Goal: Task Accomplishment & Management: Use online tool/utility

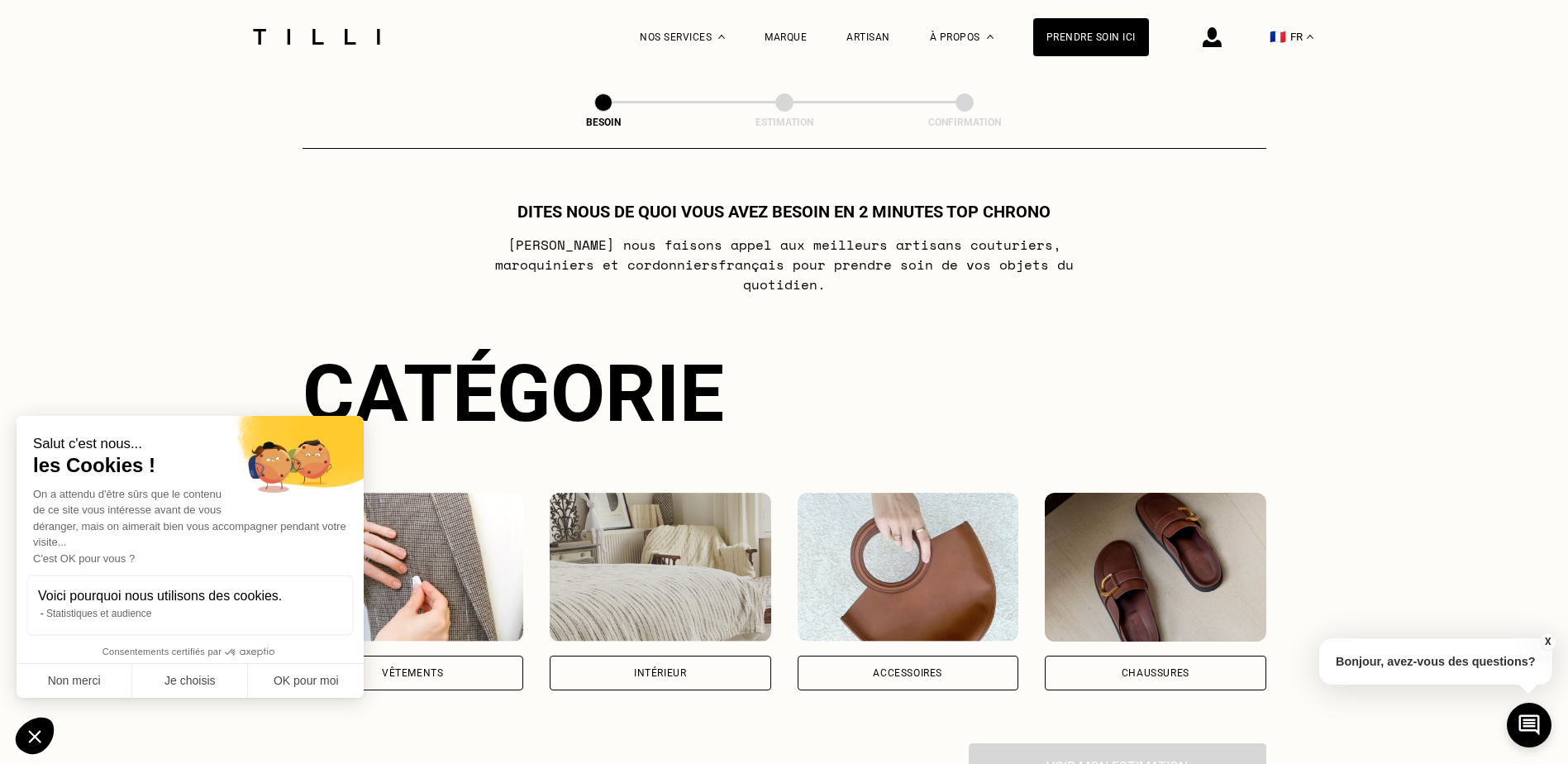
click at [446, 656] on div "Vêtements" at bounding box center [414, 673] width 222 height 35
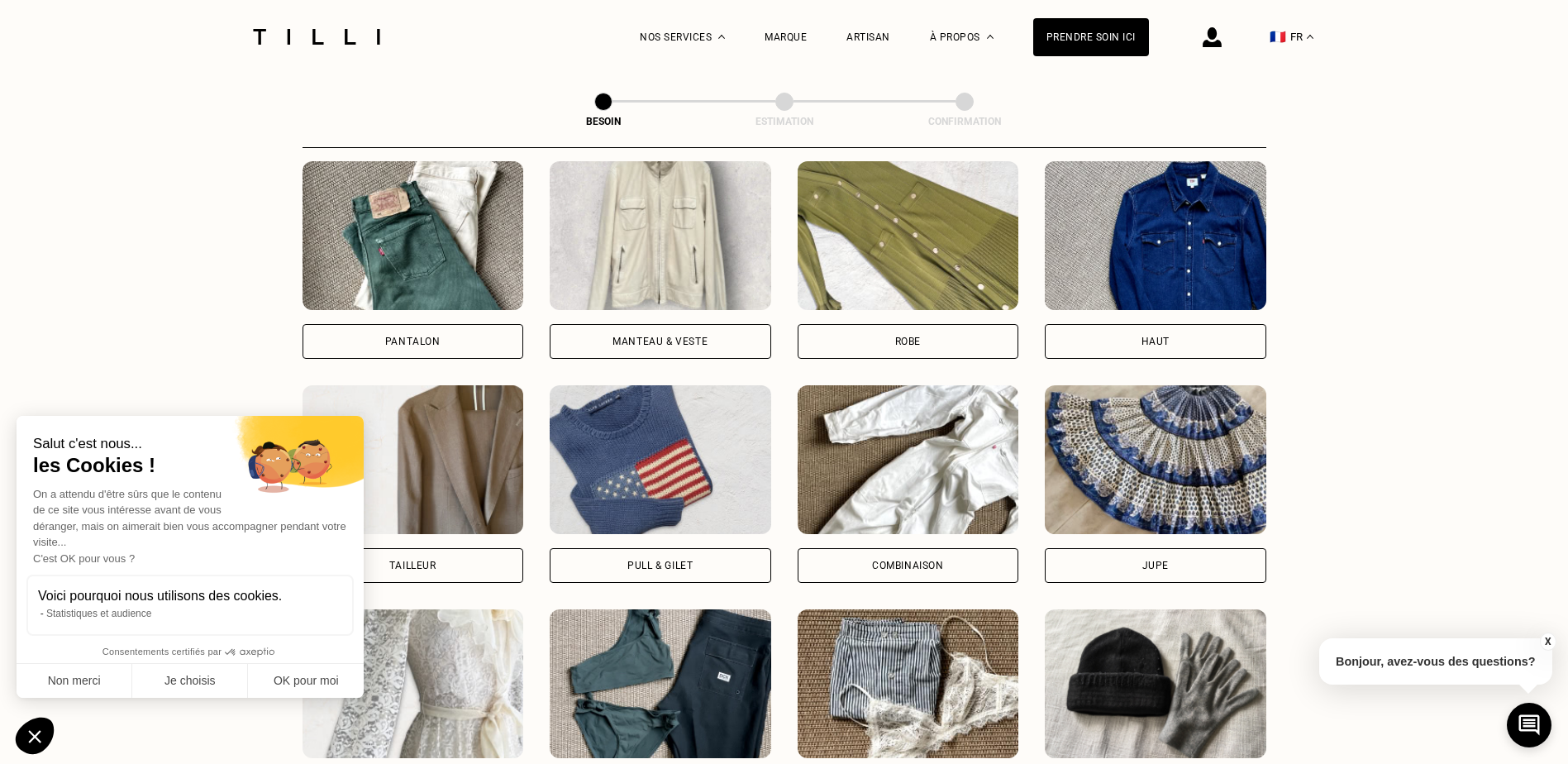
scroll to position [794, 0]
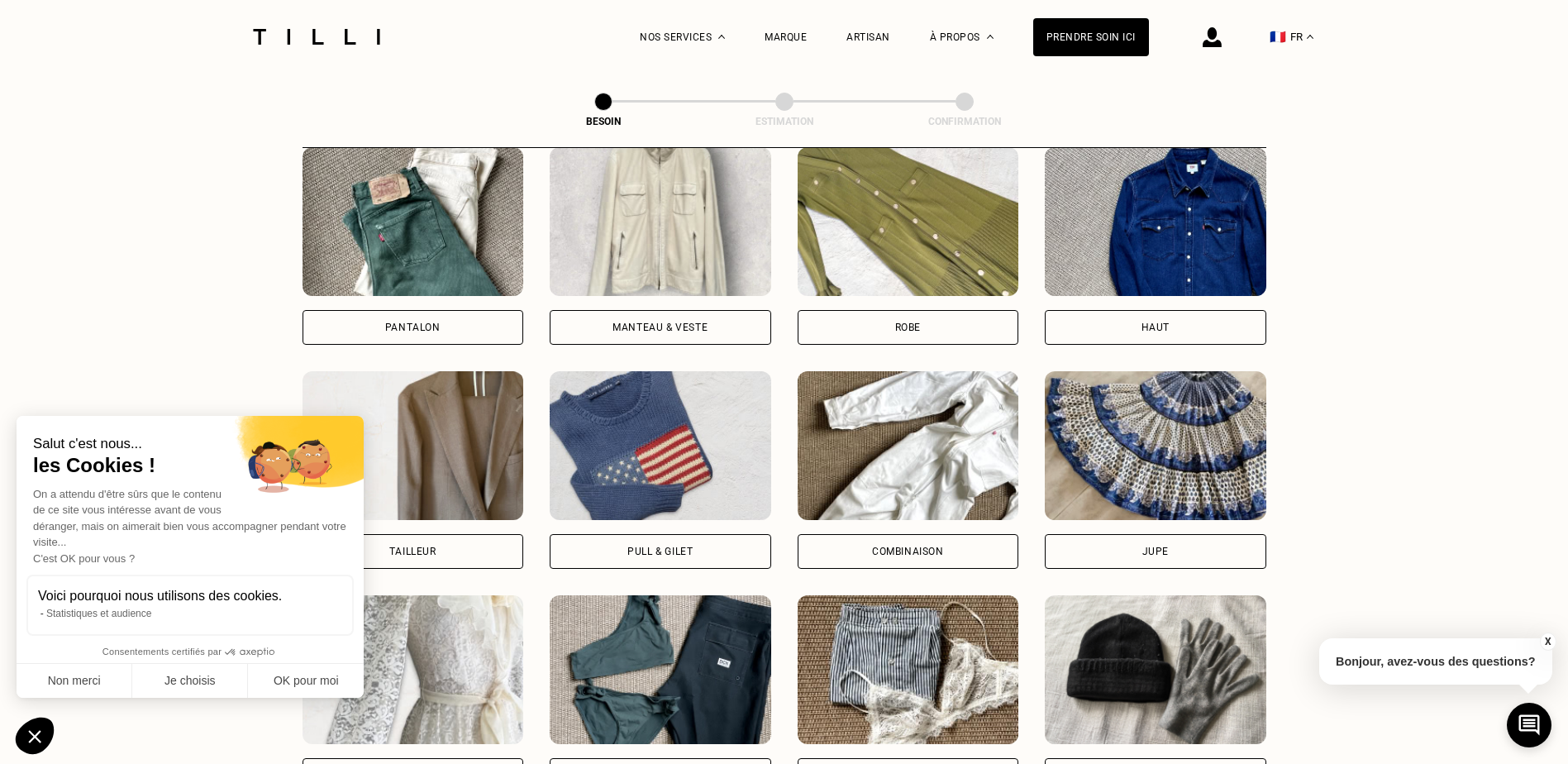
click at [446, 310] on div "Pantalon" at bounding box center [414, 327] width 222 height 35
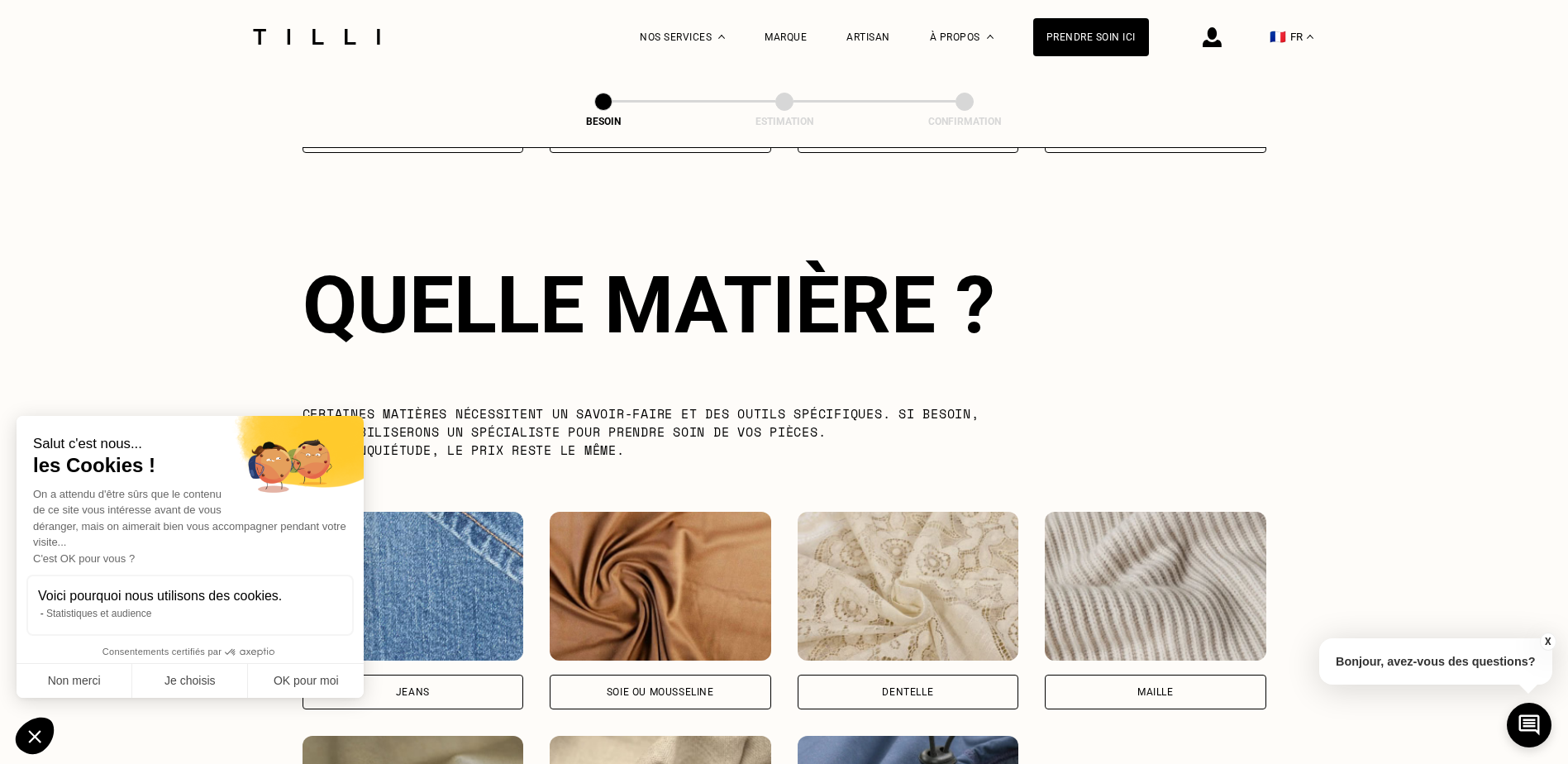
scroll to position [1440, 0]
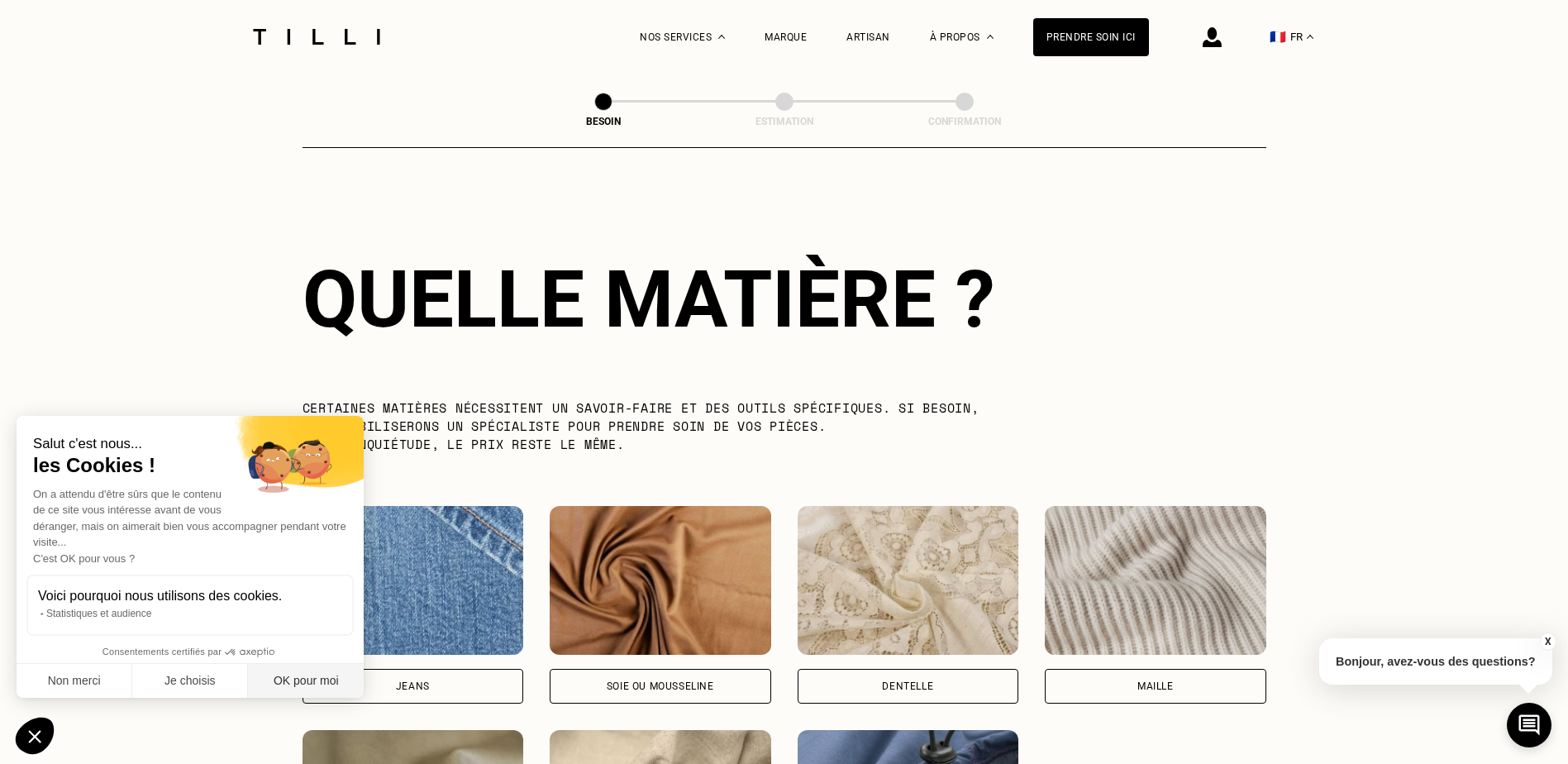
click at [290, 679] on button "OK pour moi" at bounding box center [306, 681] width 116 height 35
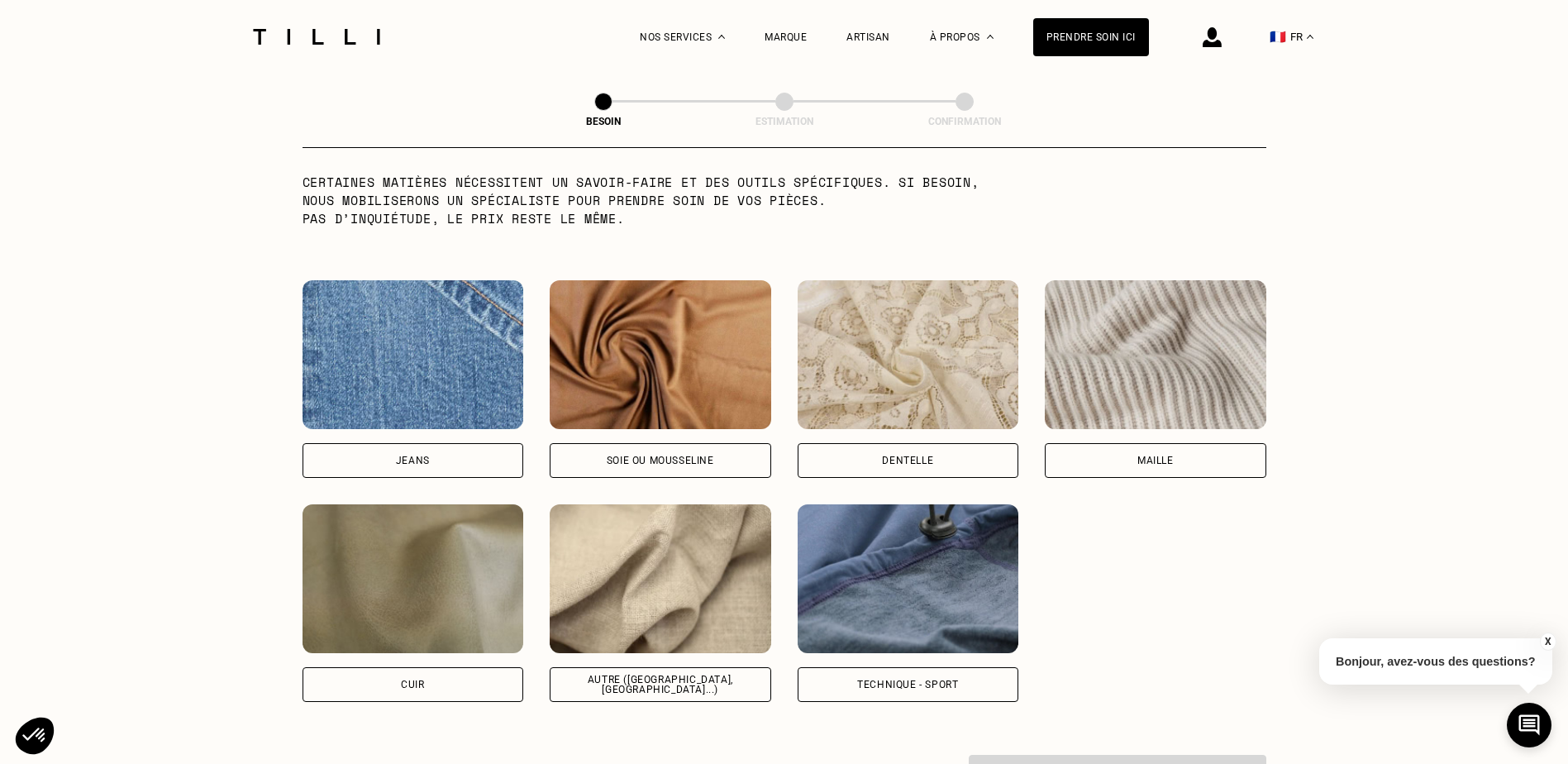
scroll to position [1671, 0]
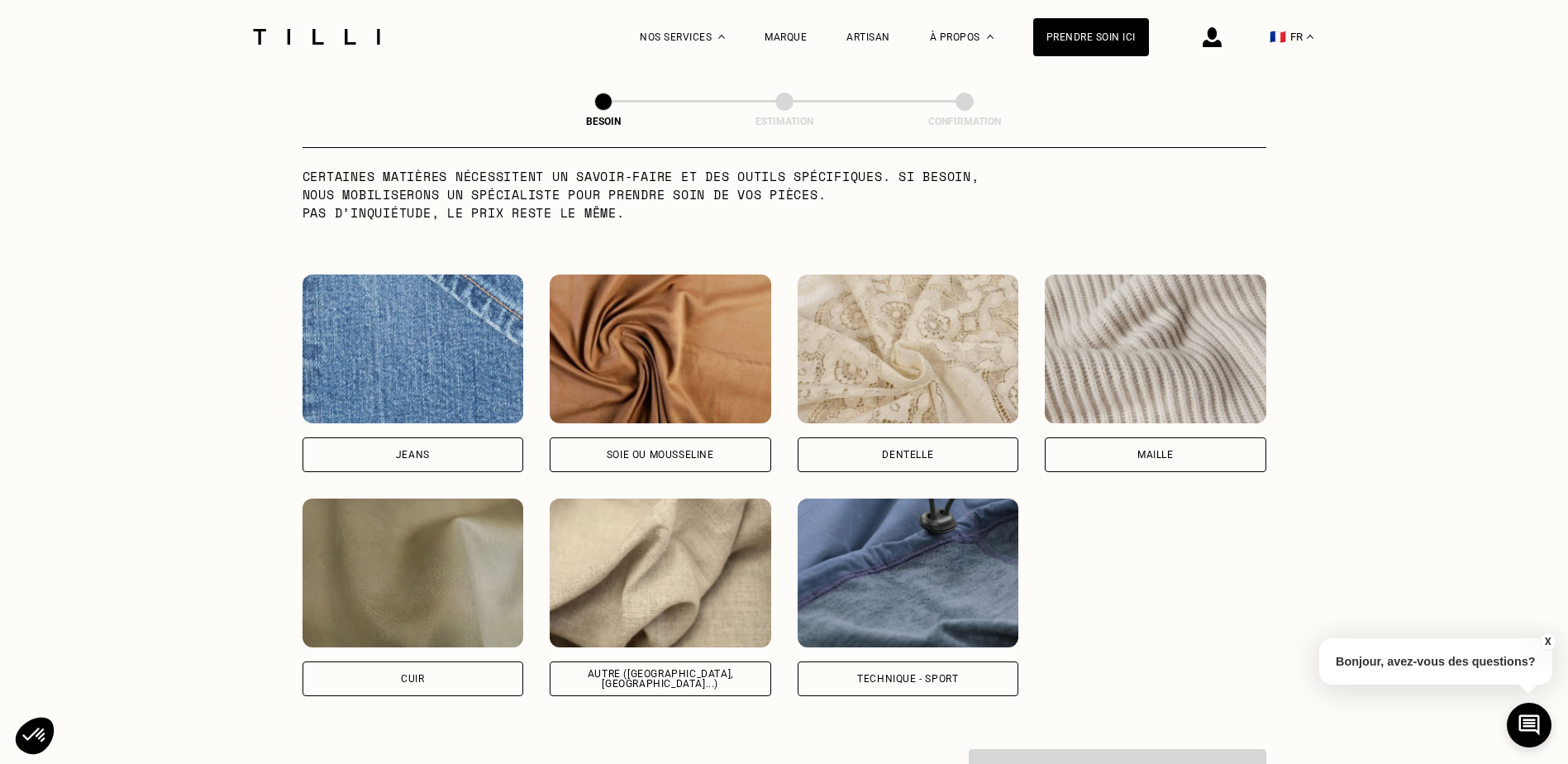
click at [454, 424] on div "Jeans" at bounding box center [414, 373] width 222 height 198
select select "FR"
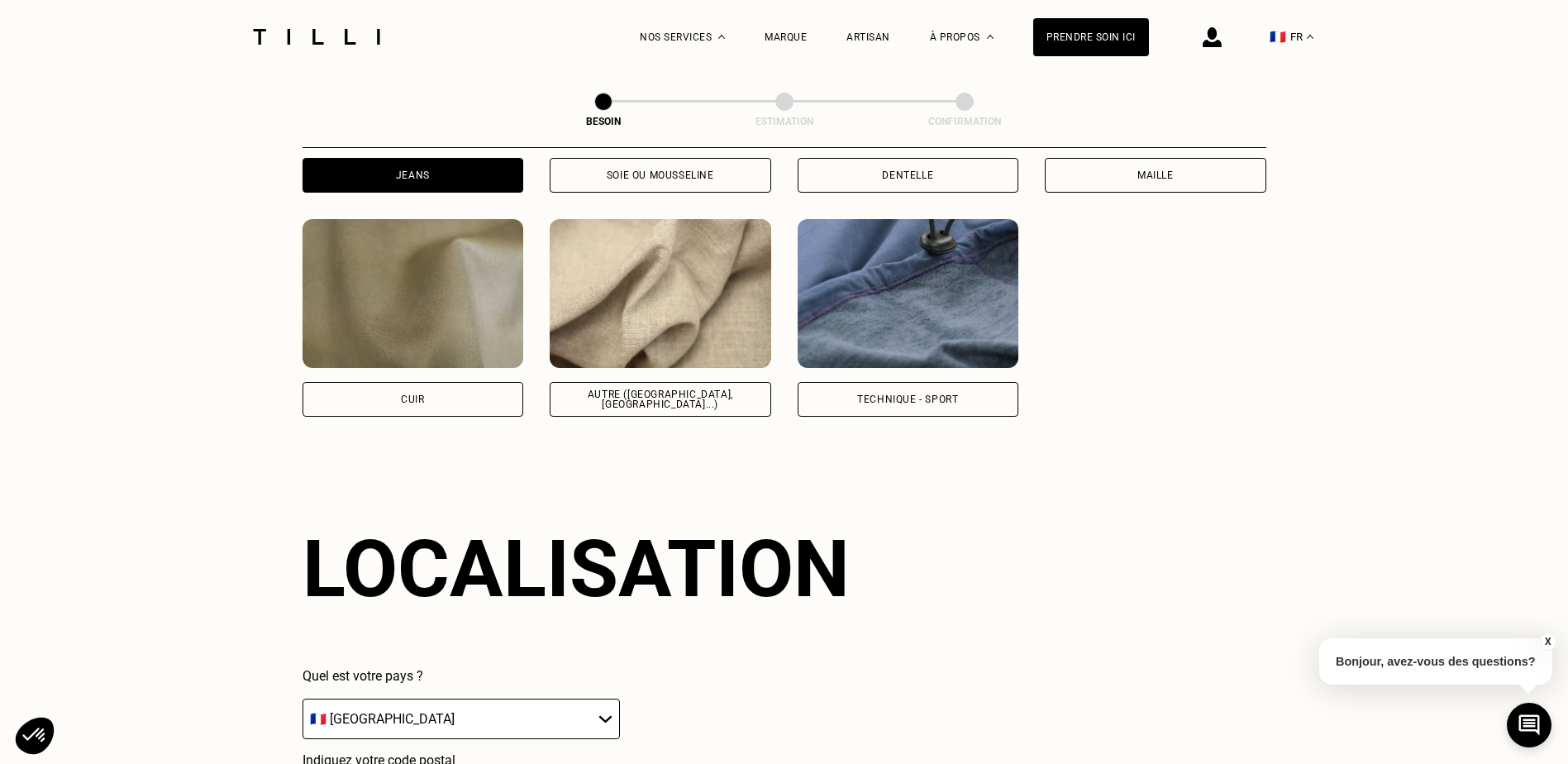
scroll to position [2223, 0]
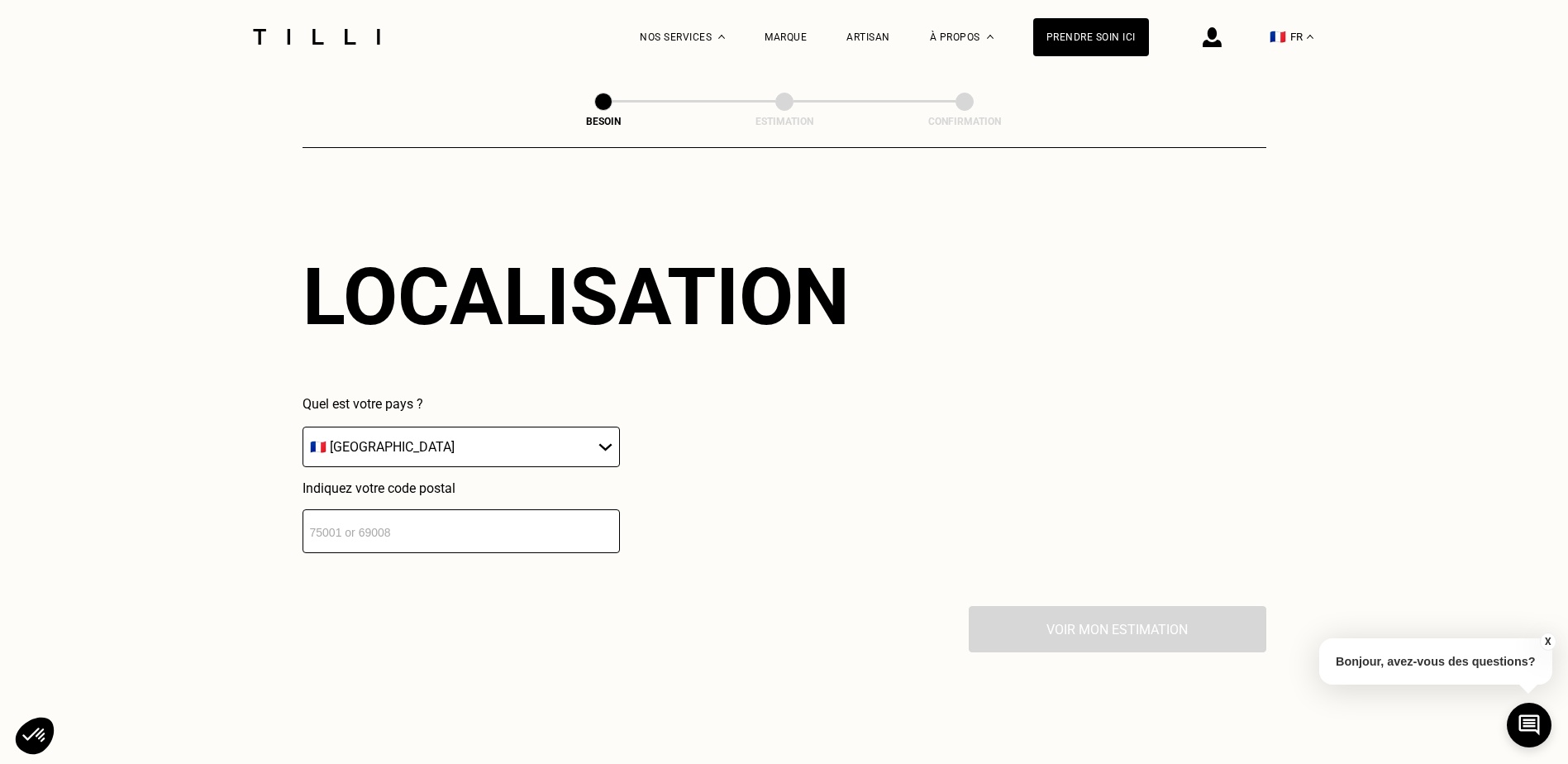
click at [474, 525] on input "number" at bounding box center [461, 531] width 317 height 44
type input "75009"
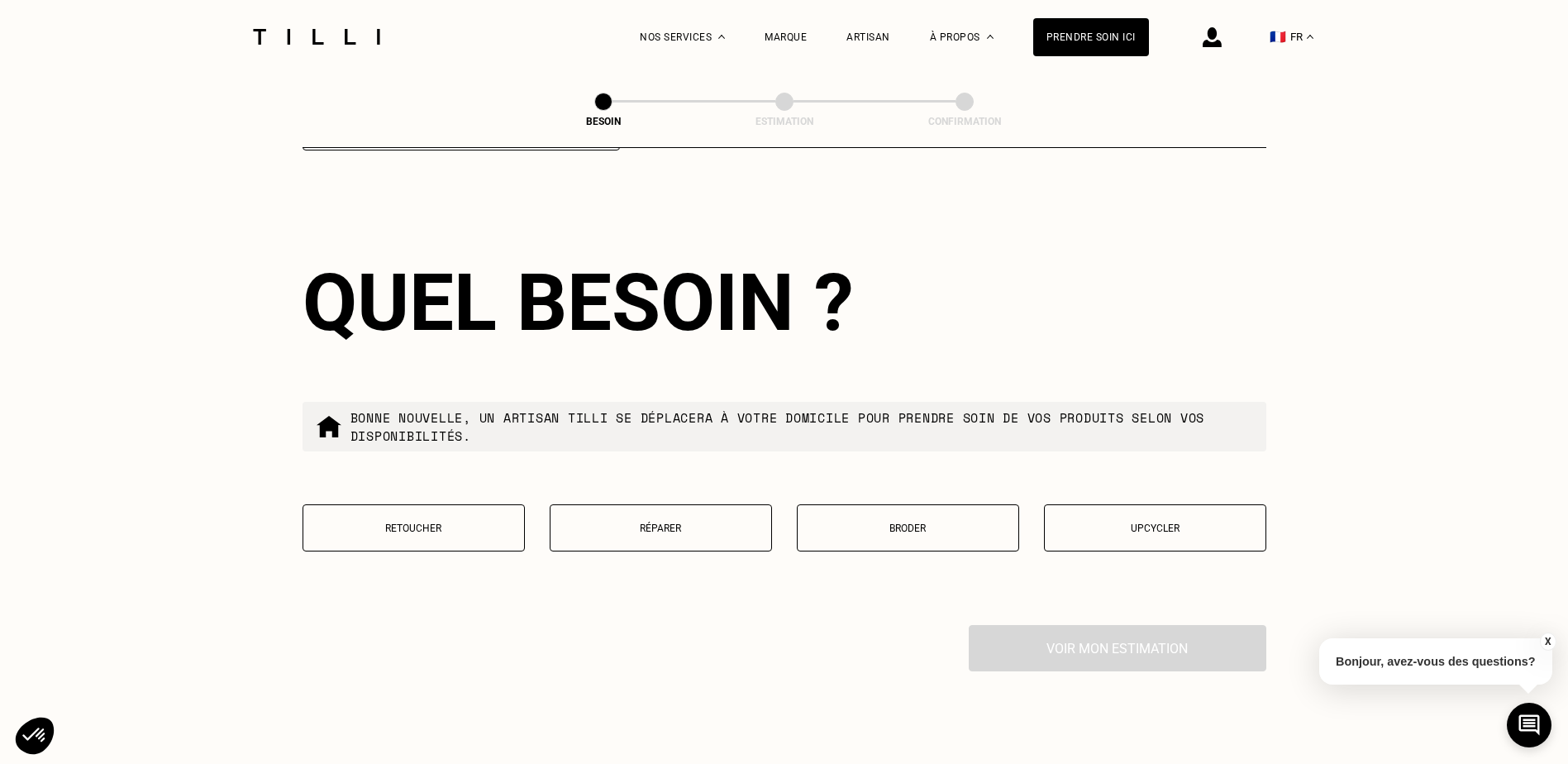
scroll to position [2634, 0]
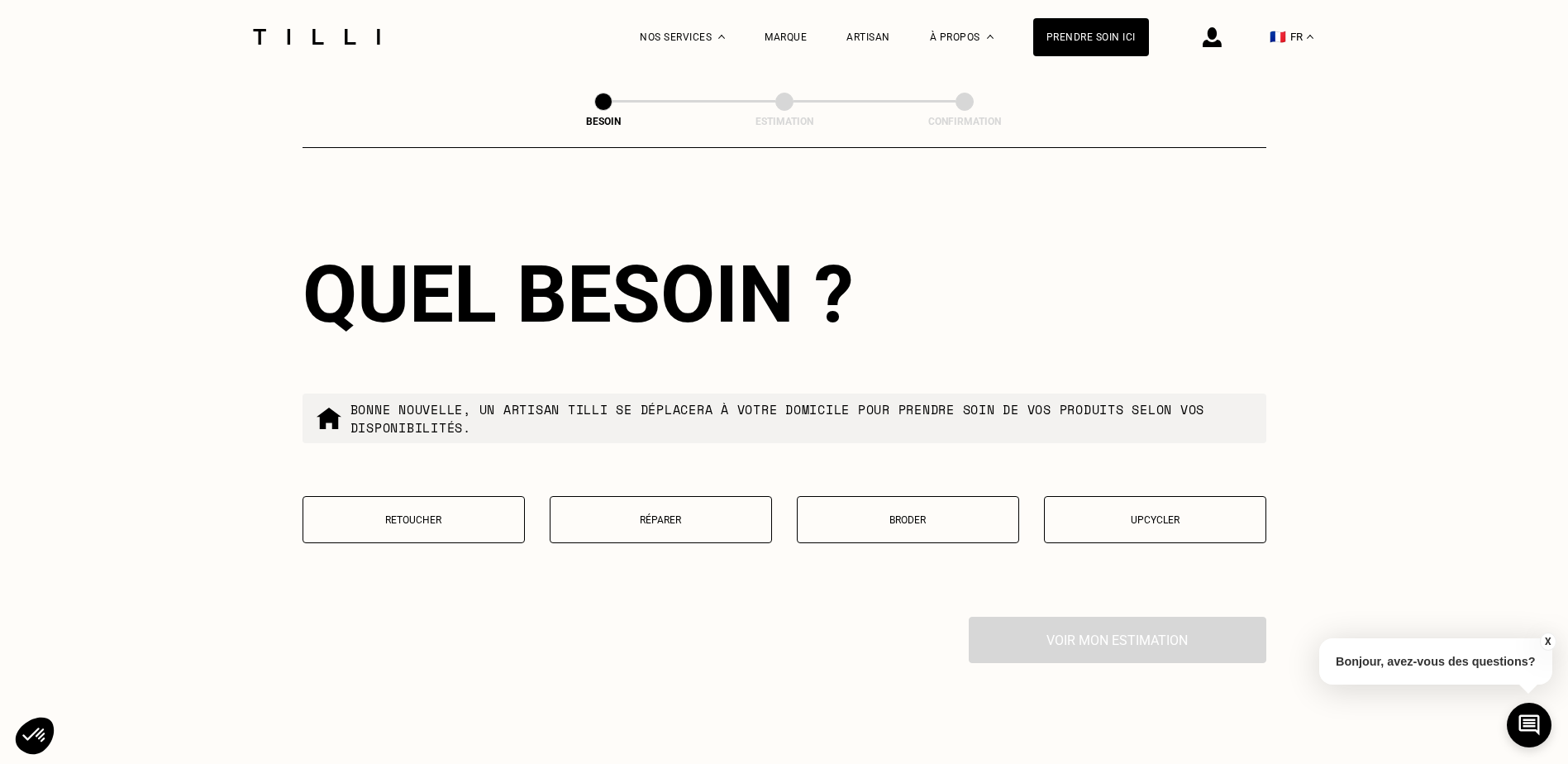
click at [474, 514] on p "Retoucher" at bounding box center [414, 520] width 204 height 12
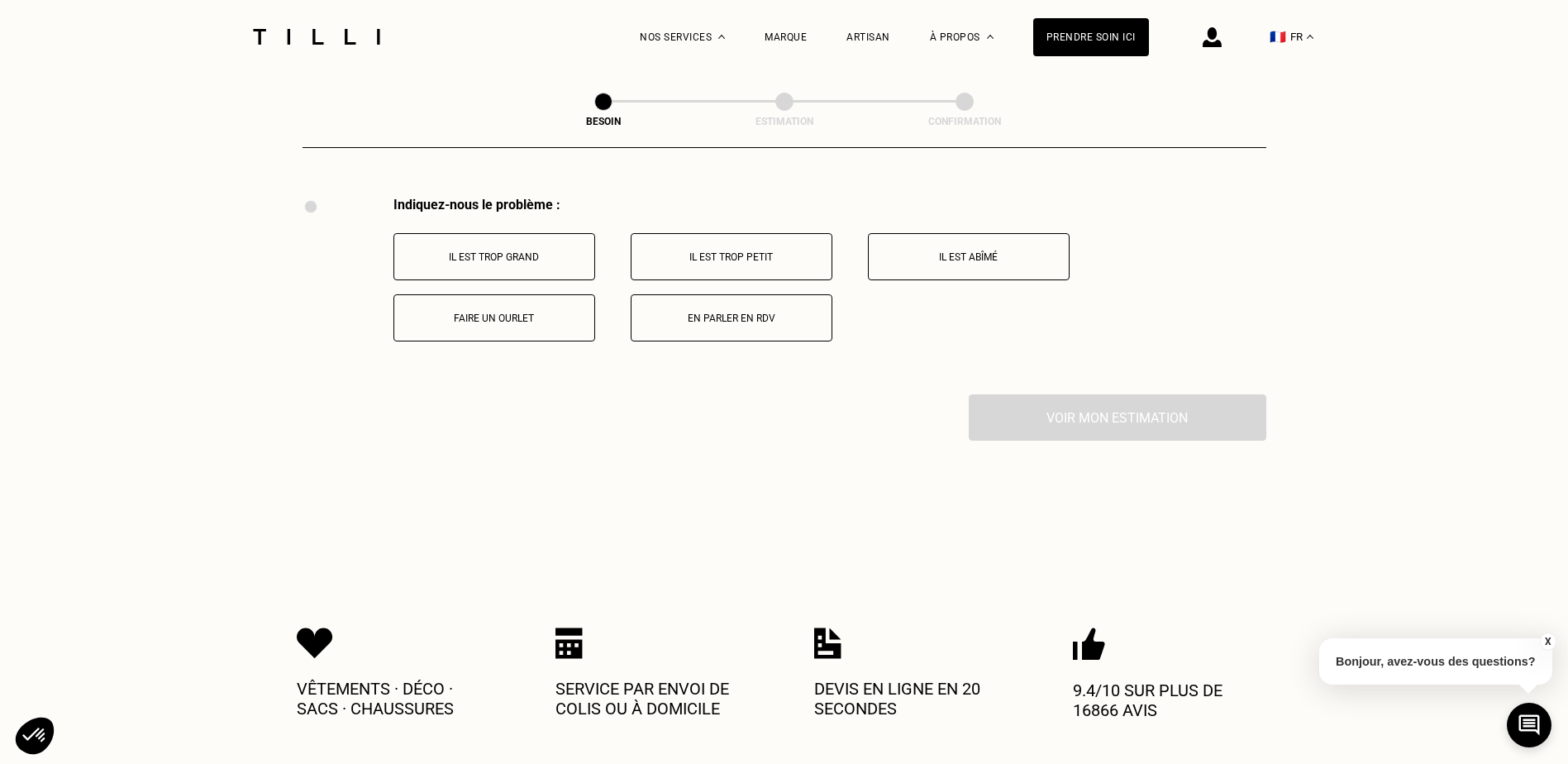
scroll to position [3058, 0]
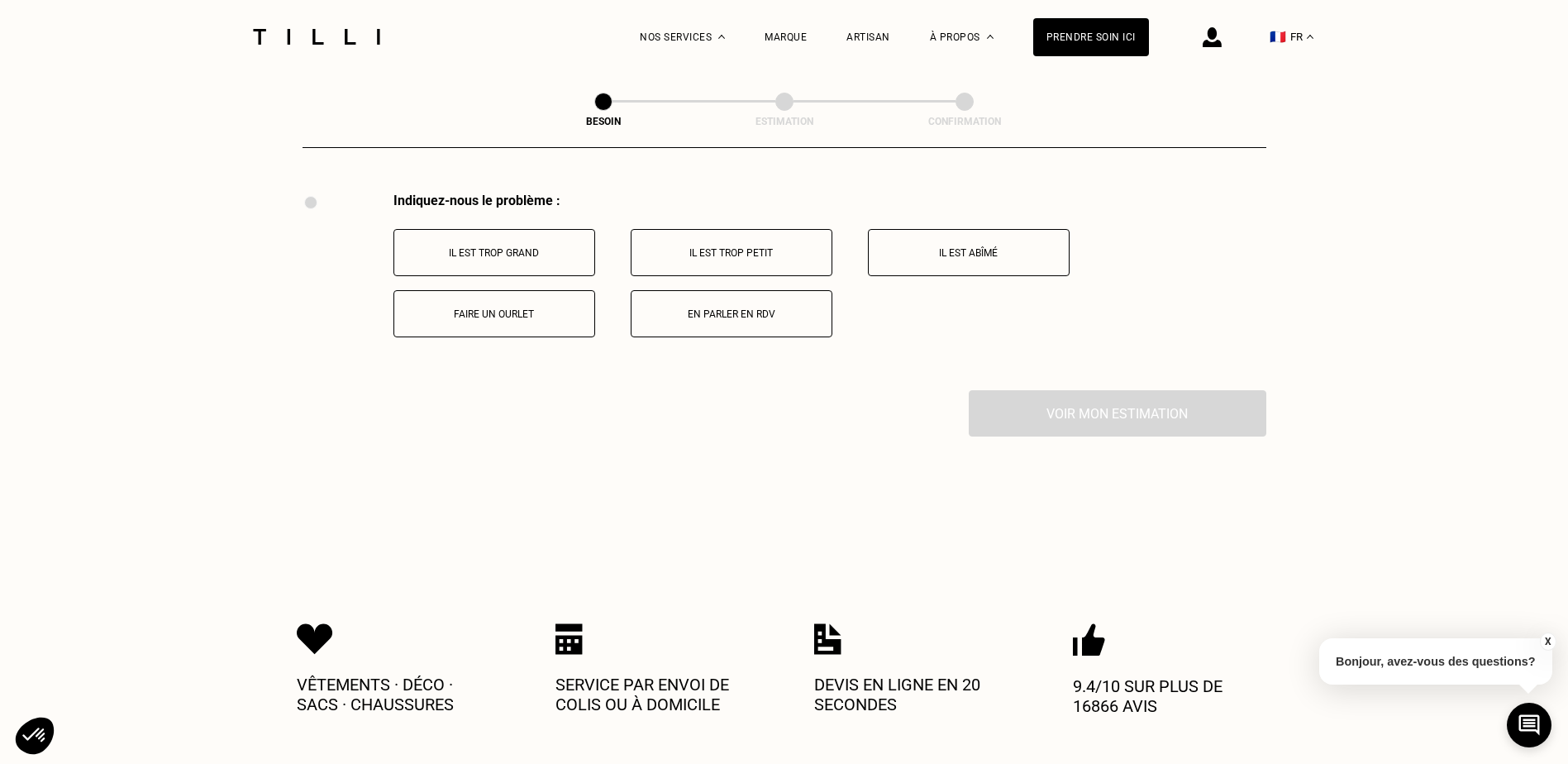
click at [567, 247] on p "Il est trop grand" at bounding box center [495, 253] width 184 height 12
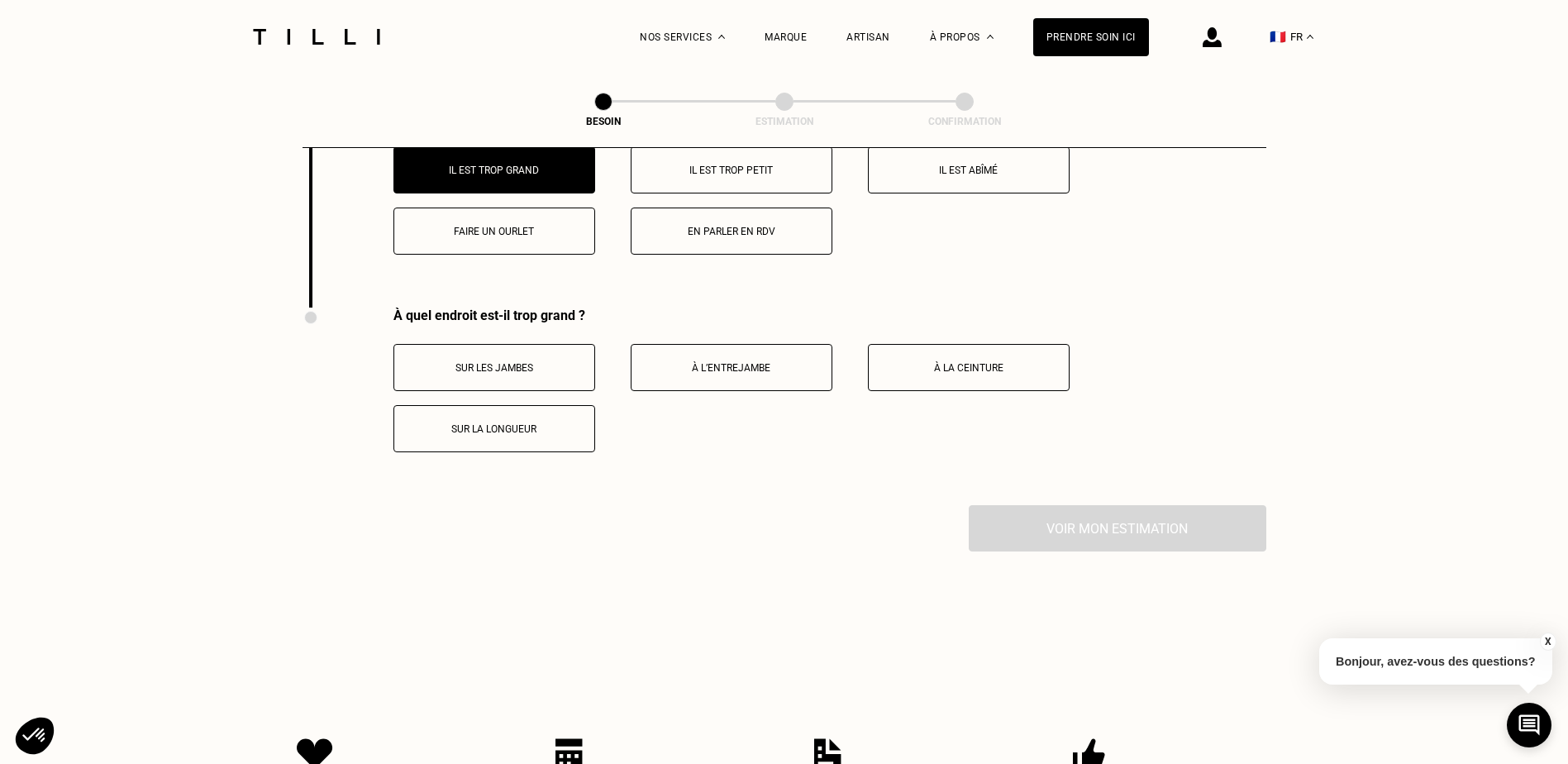
scroll to position [3255, 0]
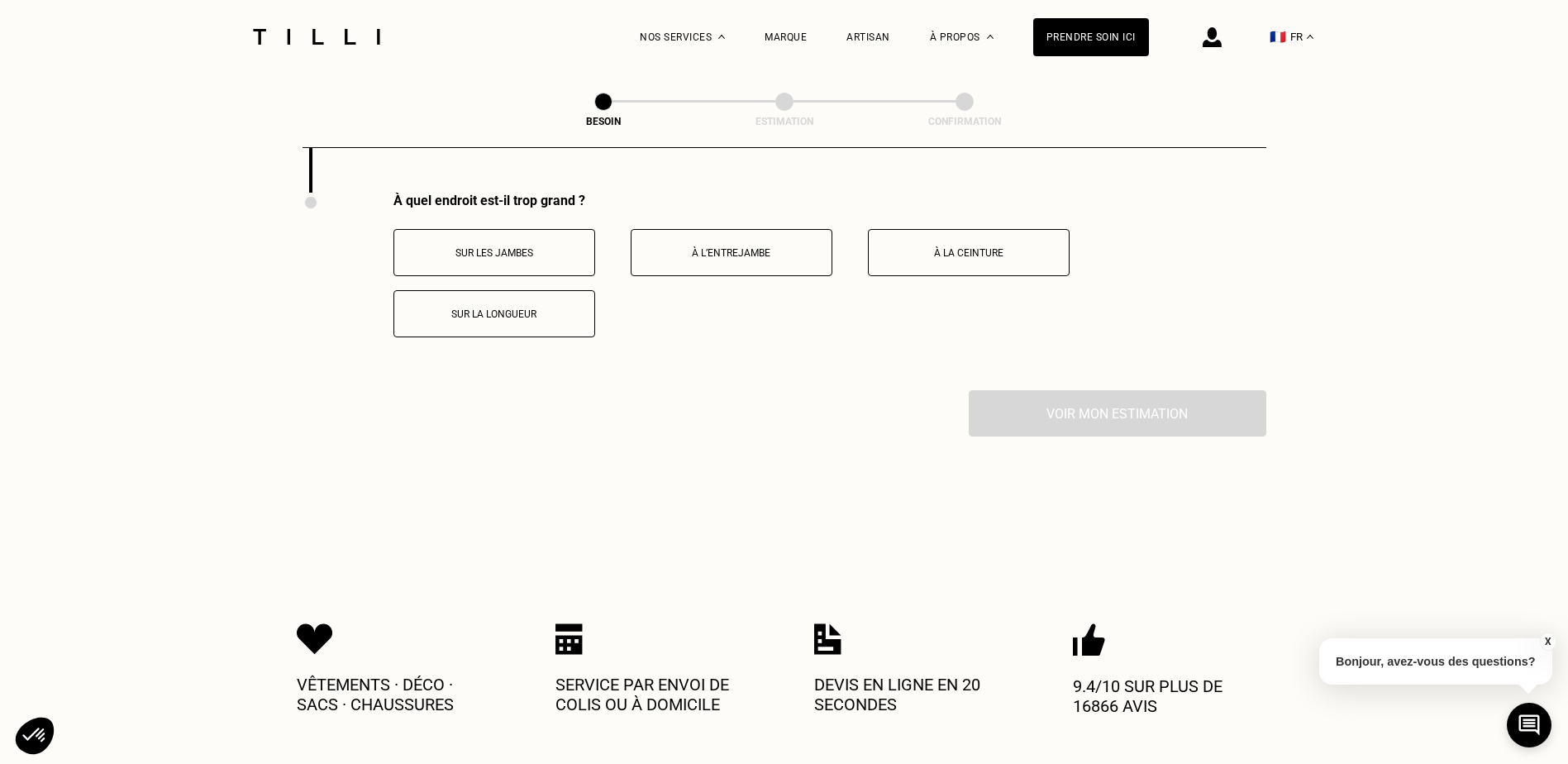
click at [940, 255] on button "À la ceinture" at bounding box center [969, 252] width 202 height 47
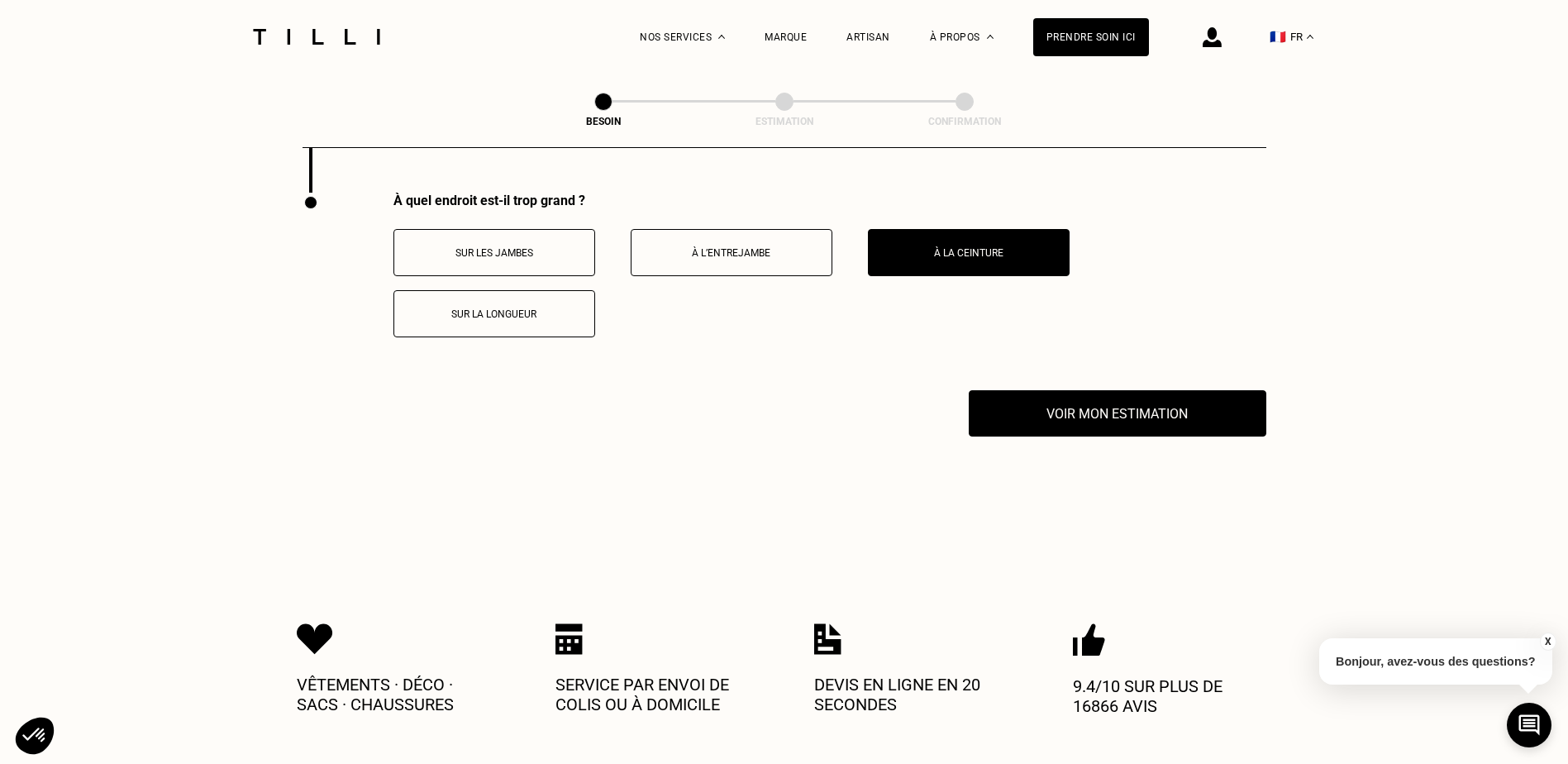
click at [495, 293] on button "Sur la longueur" at bounding box center [494, 313] width 202 height 47
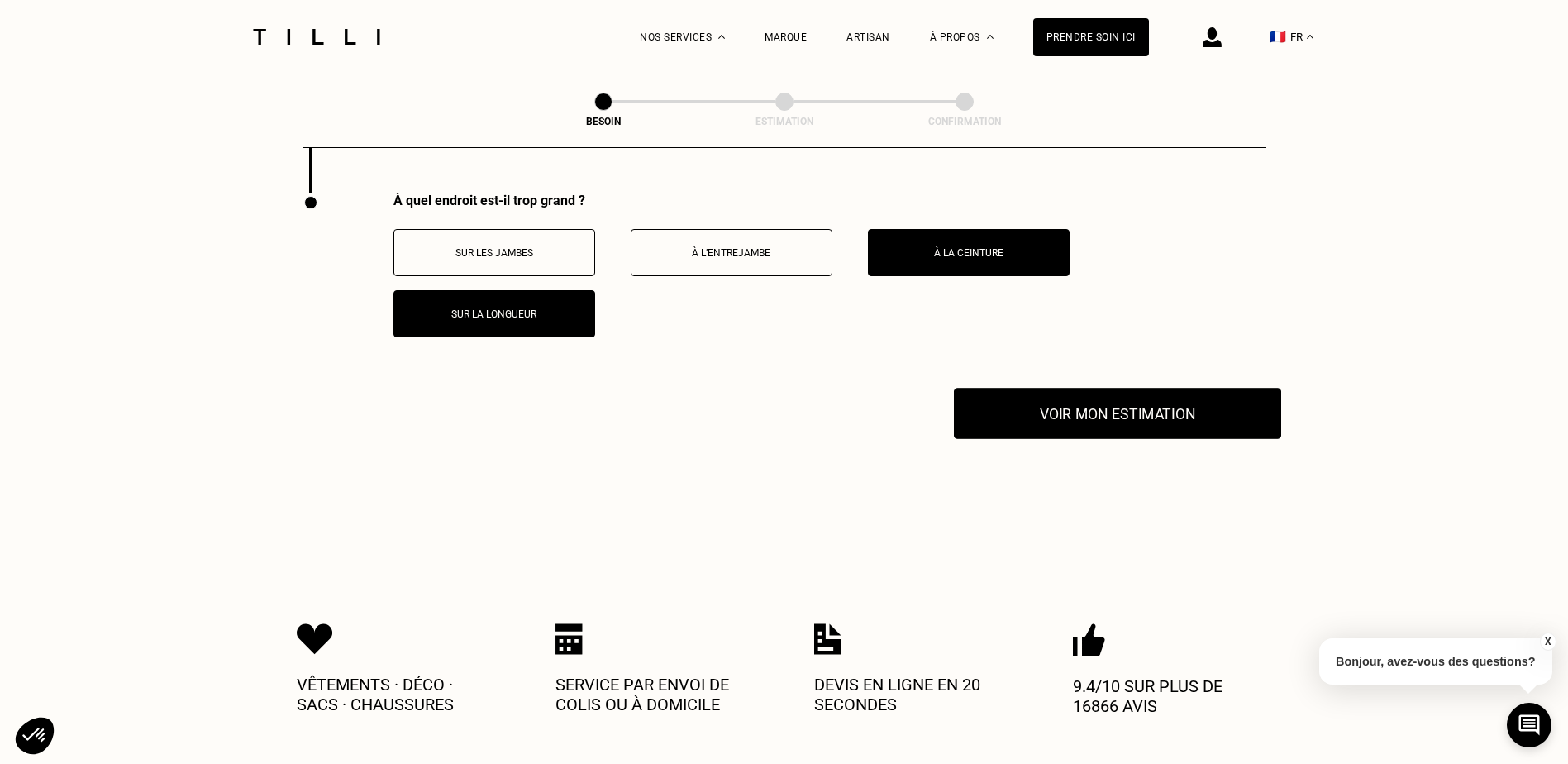
click at [1166, 402] on button "Voir mon estimation" at bounding box center [1117, 413] width 327 height 51
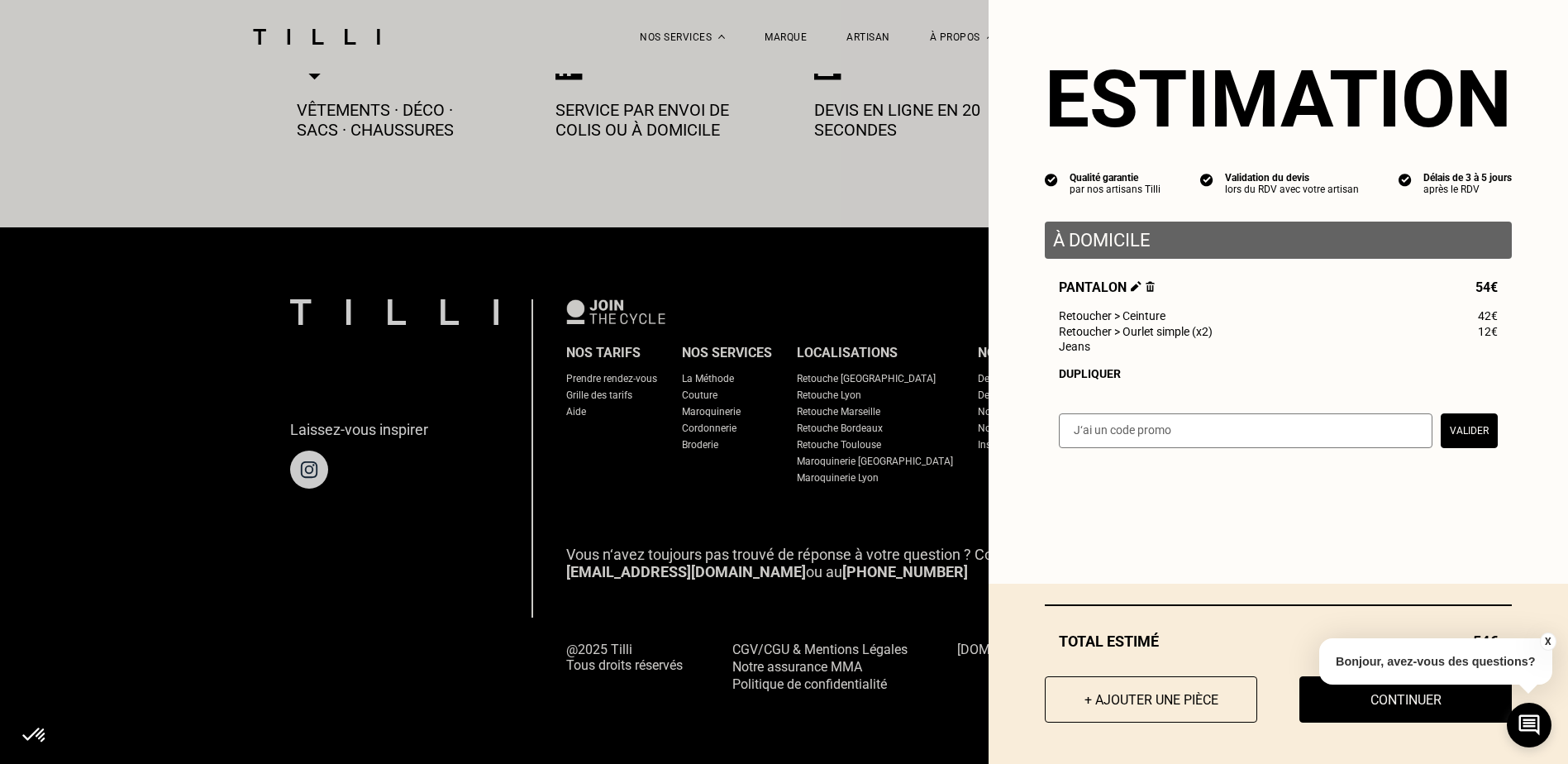
scroll to position [3931, 0]
